Goal: Information Seeking & Learning: Learn about a topic

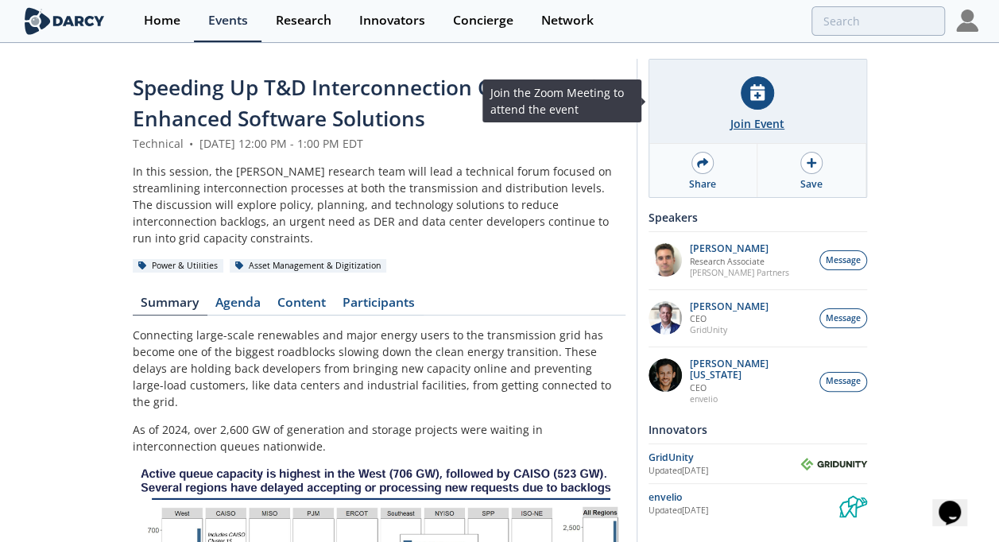
click at [760, 107] on div at bounding box center [757, 92] width 33 height 33
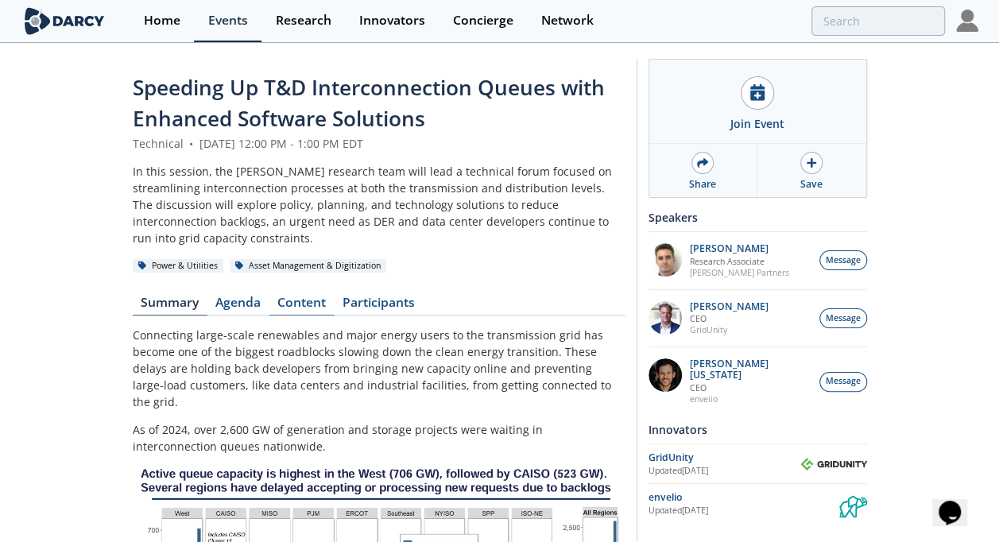
click at [311, 296] on link "Content" at bounding box center [301, 305] width 65 height 19
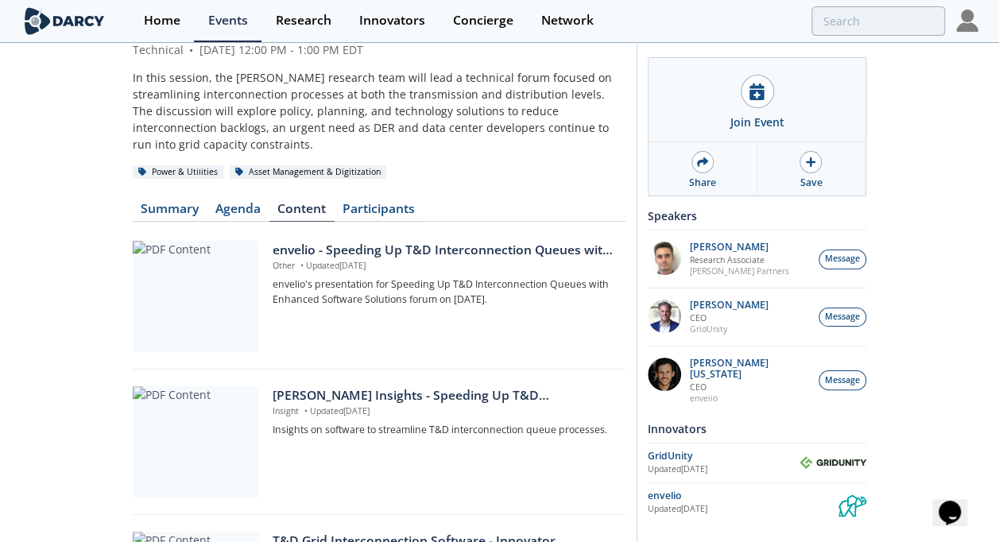
scroll to position [186, 0]
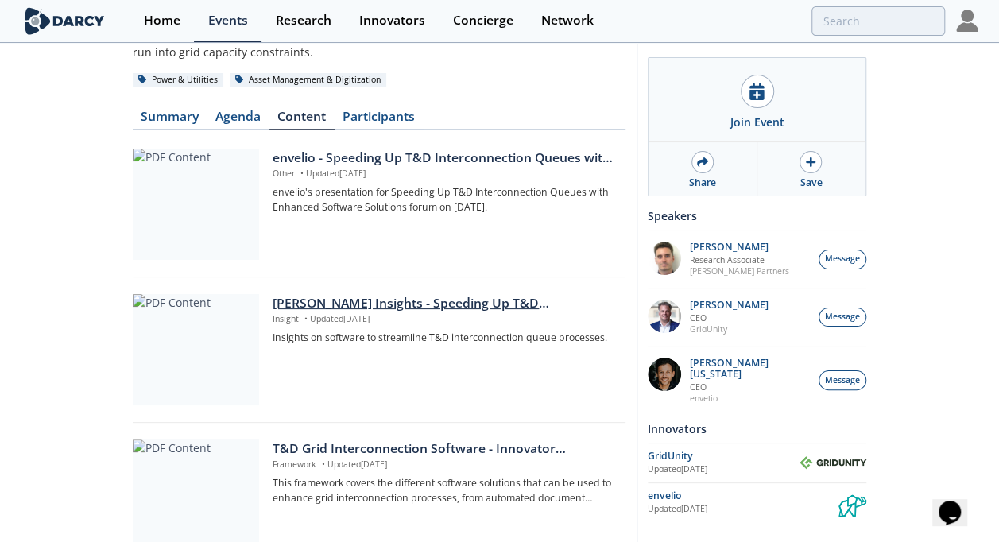
click at [410, 294] on div "[PERSON_NAME] Insights - Speeding Up T&D Interconnection Queues with Enhanced S…" at bounding box center [443, 303] width 341 height 19
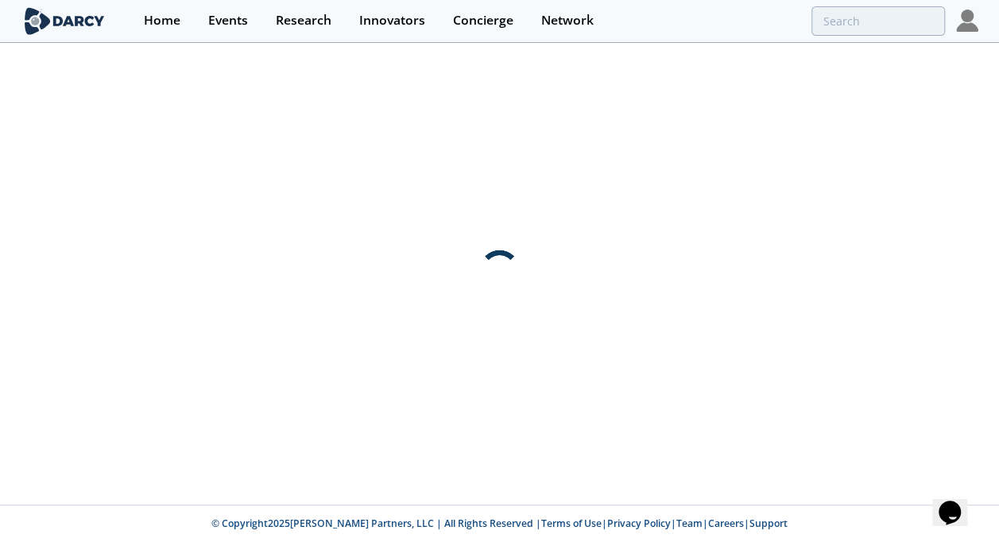
scroll to position [0, 0]
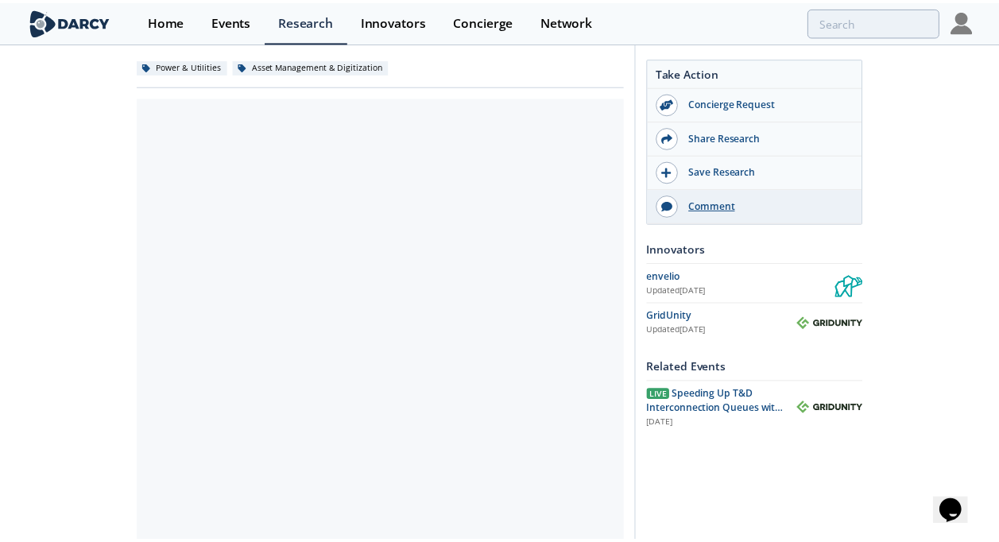
scroll to position [329, 0]
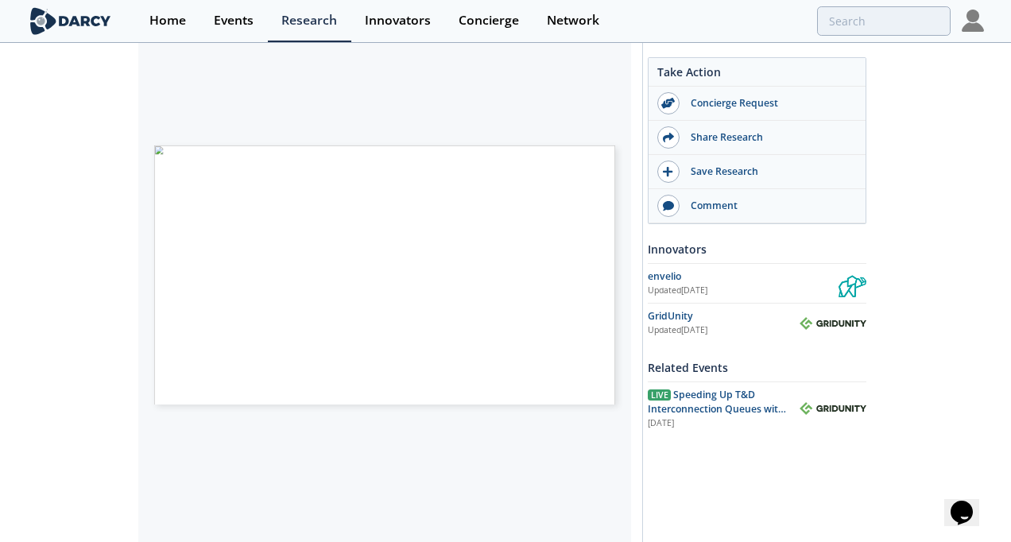
click at [531, 235] on span "Page 1" at bounding box center [471, 320] width 611 height 327
click at [365, 327] on span "Page 1" at bounding box center [471, 320] width 611 height 327
click at [364, 256] on span "Page 4" at bounding box center [605, 416] width 611 height 327
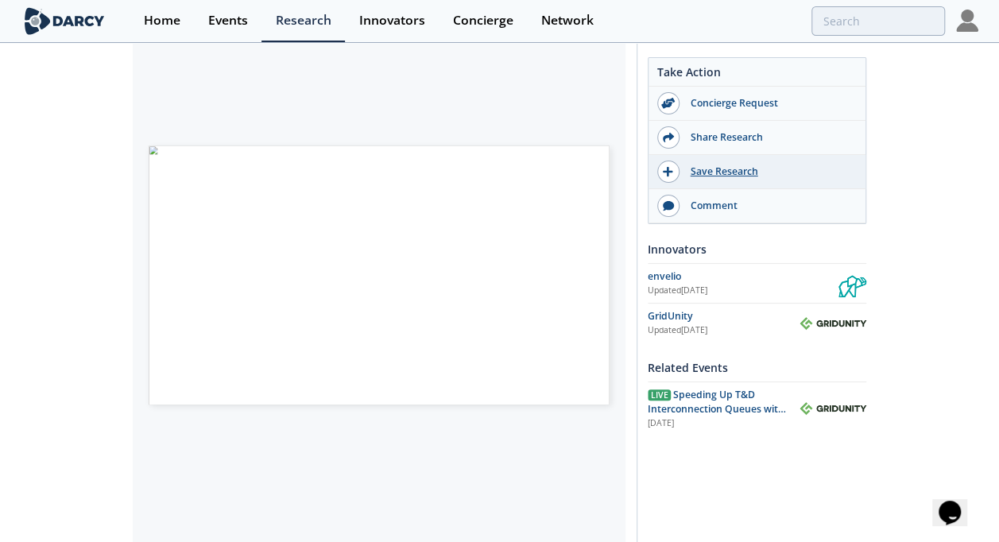
click at [735, 170] on div "Save Research" at bounding box center [768, 171] width 178 height 14
click at [764, 524] on div "Take Action Concierge Request Share Research Saved to My Items Comment Innovato…" at bounding box center [751, 302] width 230 height 1145
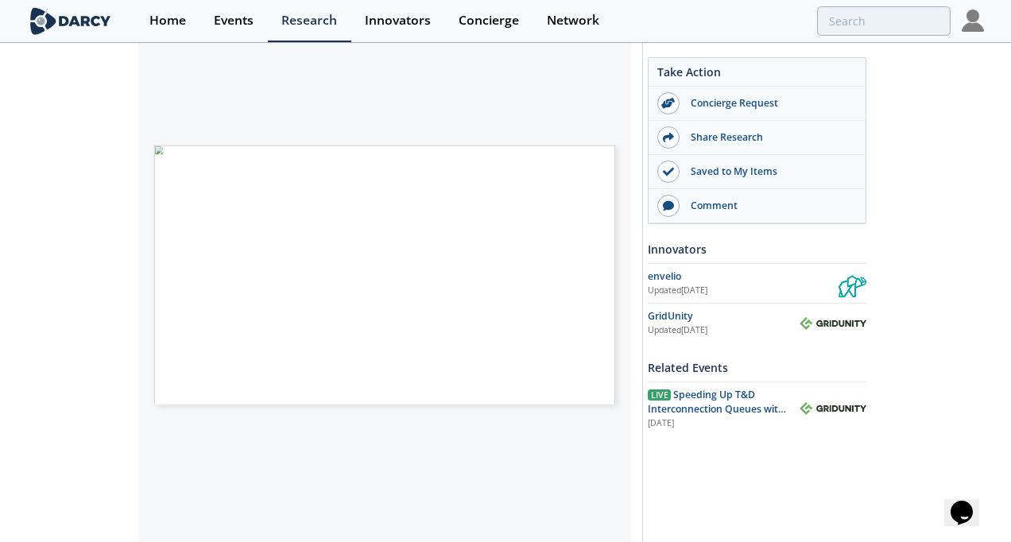
click at [554, 269] on span "Page 4" at bounding box center [829, 411] width 611 height 327
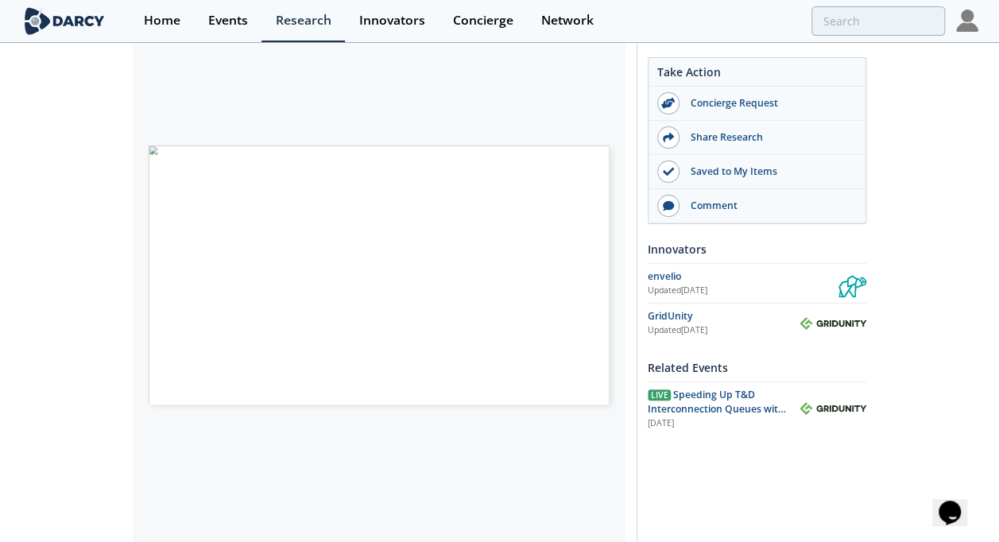
click at [74, 202] on div "[PERSON_NAME] Insights - Speeding Up T&D Interconnection Queues with Enhanced S…" at bounding box center [499, 306] width 999 height 1181
